Goal: Task Accomplishment & Management: Manage account settings

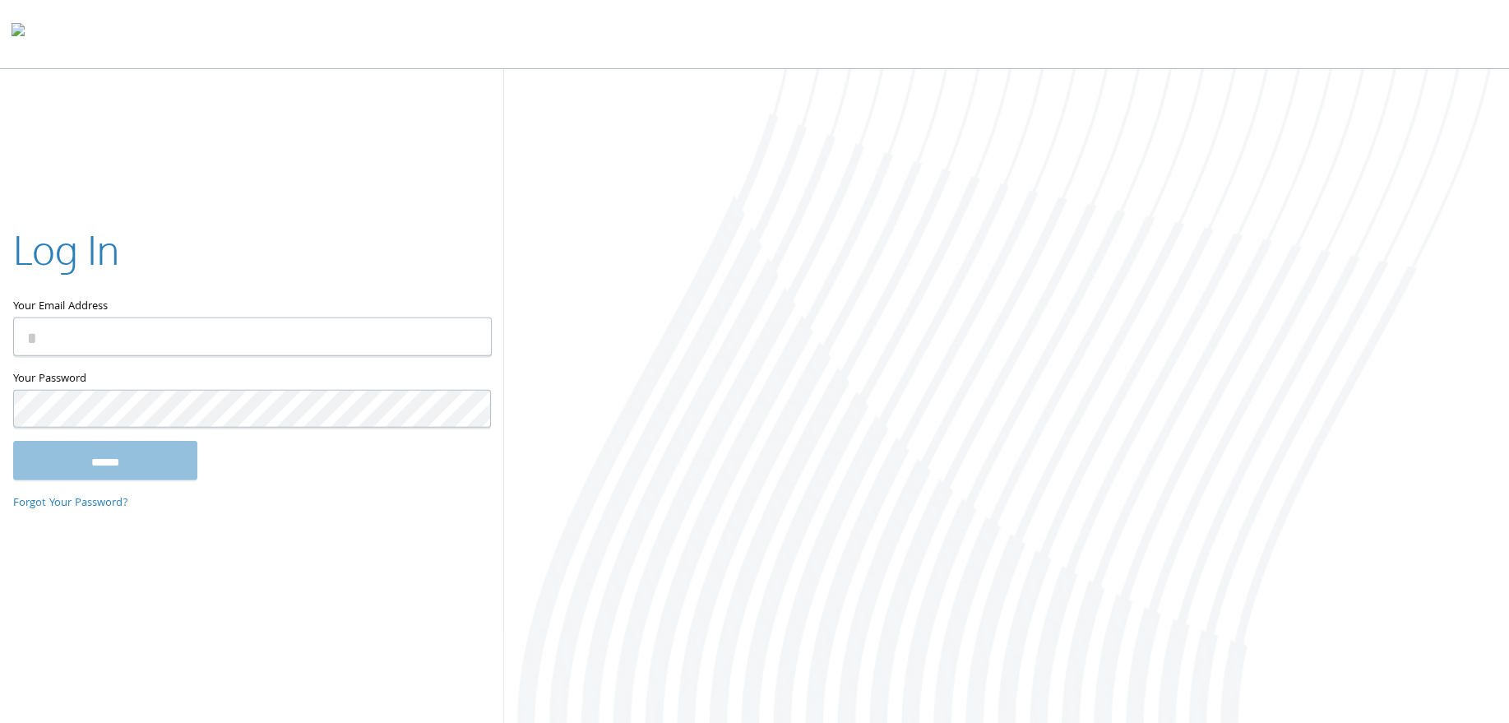
type input "**********"
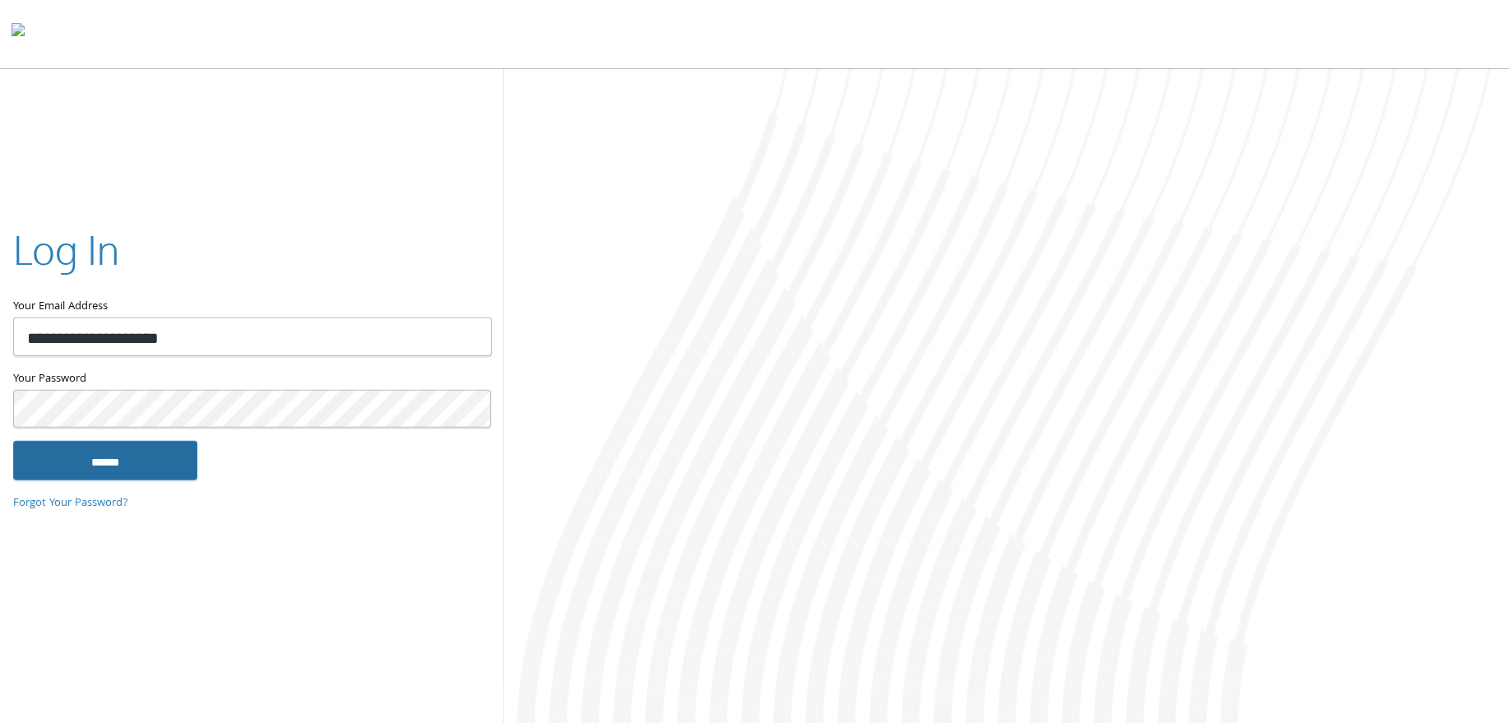
click at [102, 466] on input "******" at bounding box center [105, 460] width 184 height 39
click at [141, 462] on input "******" at bounding box center [105, 460] width 184 height 39
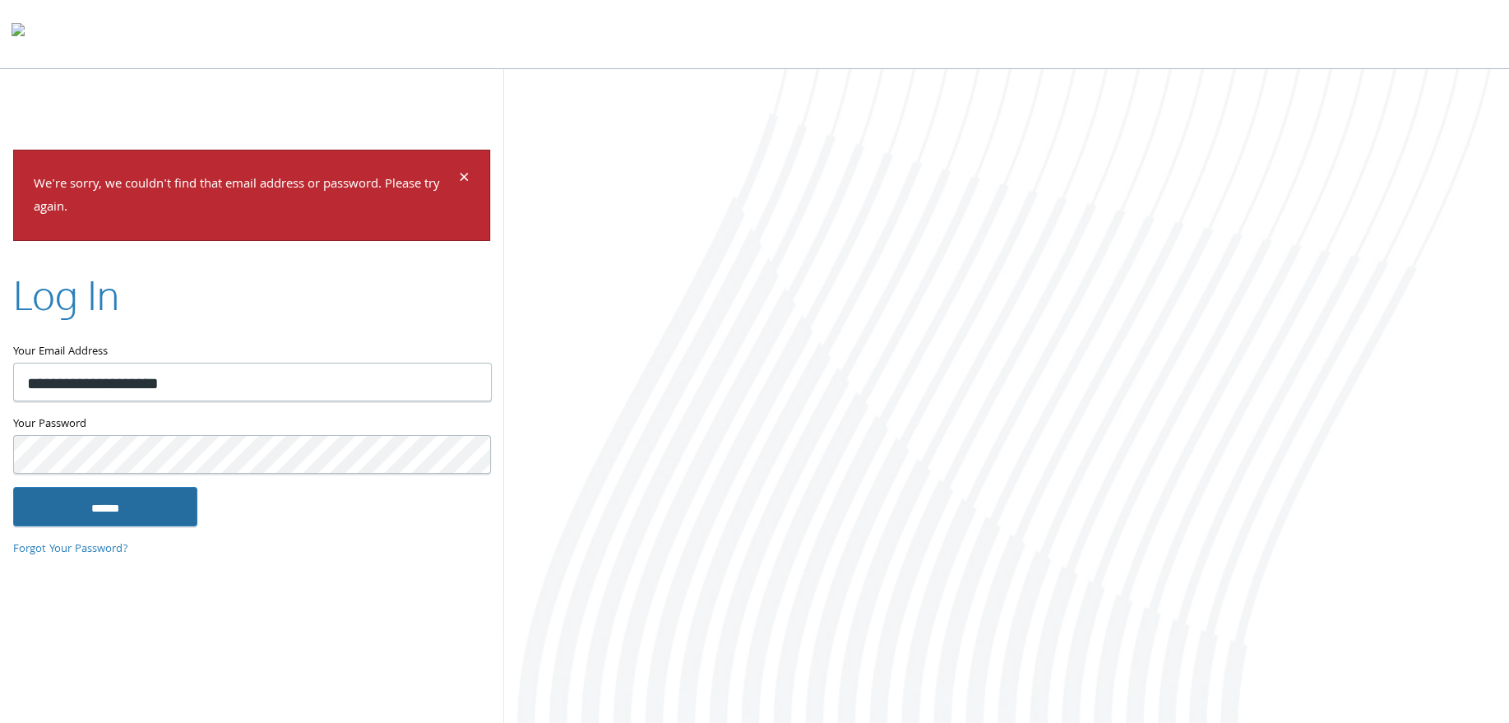
click at [109, 505] on input "******" at bounding box center [105, 506] width 184 height 39
